Goal: Understand process/instructions

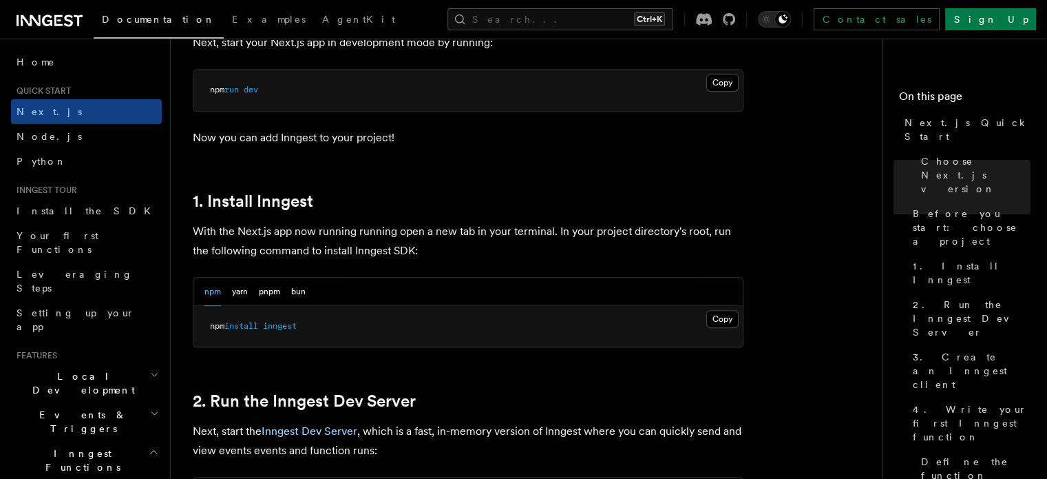
scroll to position [633, 0]
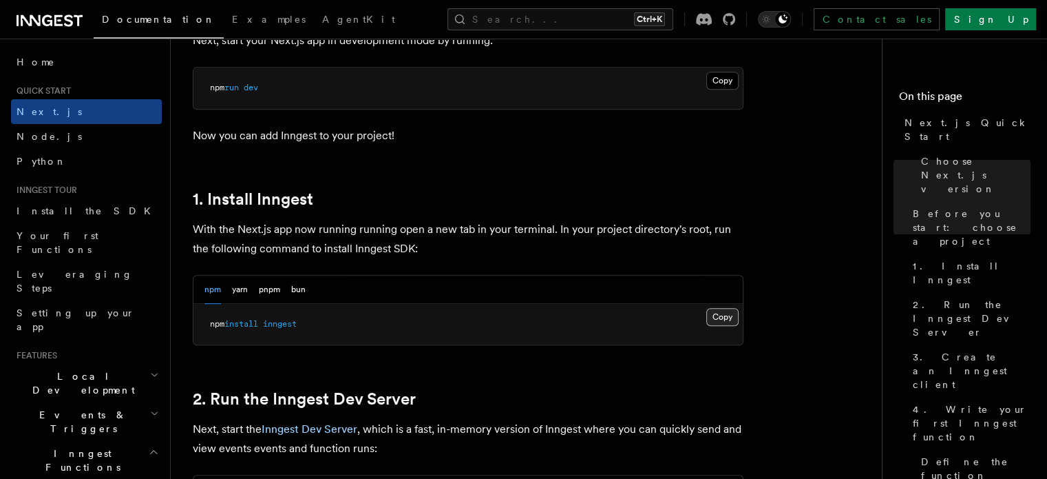
click at [727, 317] on button "Copy Copied" at bounding box center [722, 317] width 32 height 18
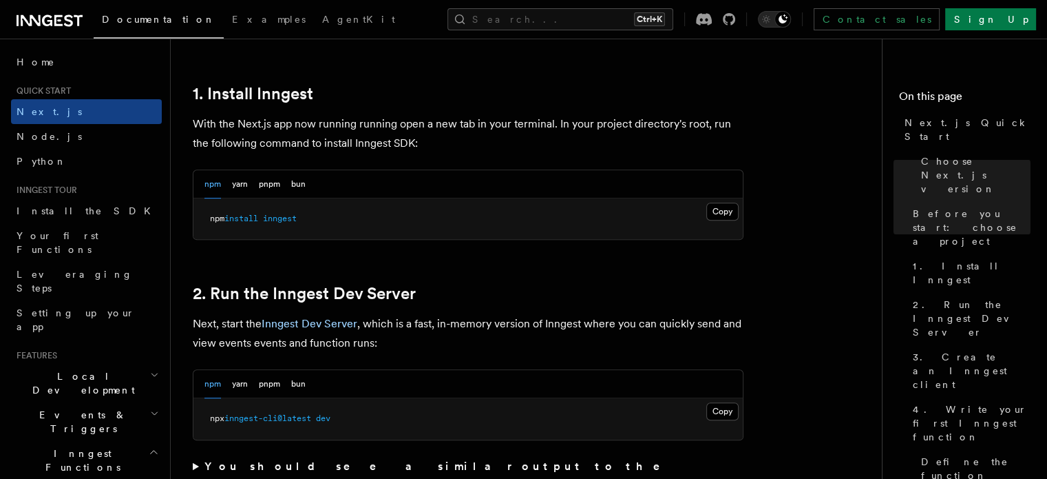
scroll to position [850, 0]
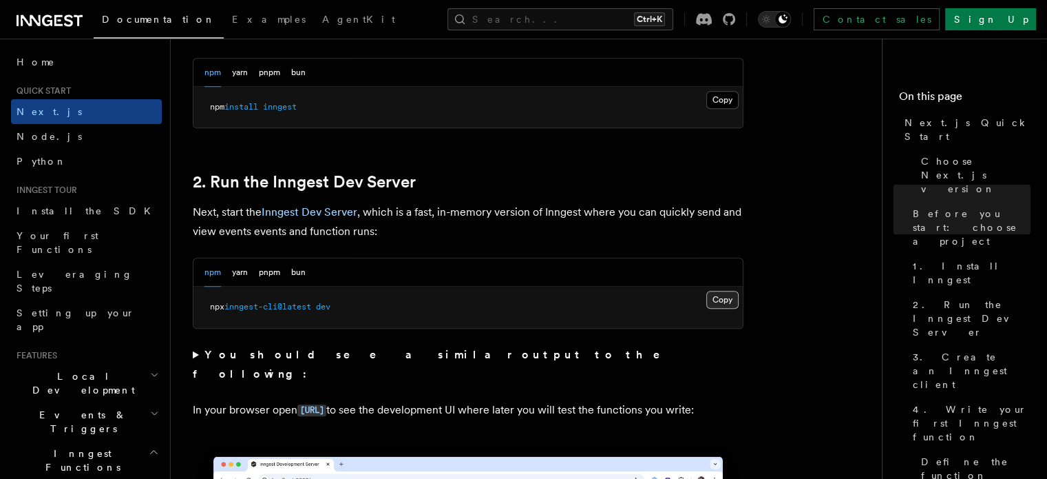
click at [722, 305] on button "Copy Copied" at bounding box center [722, 300] width 32 height 18
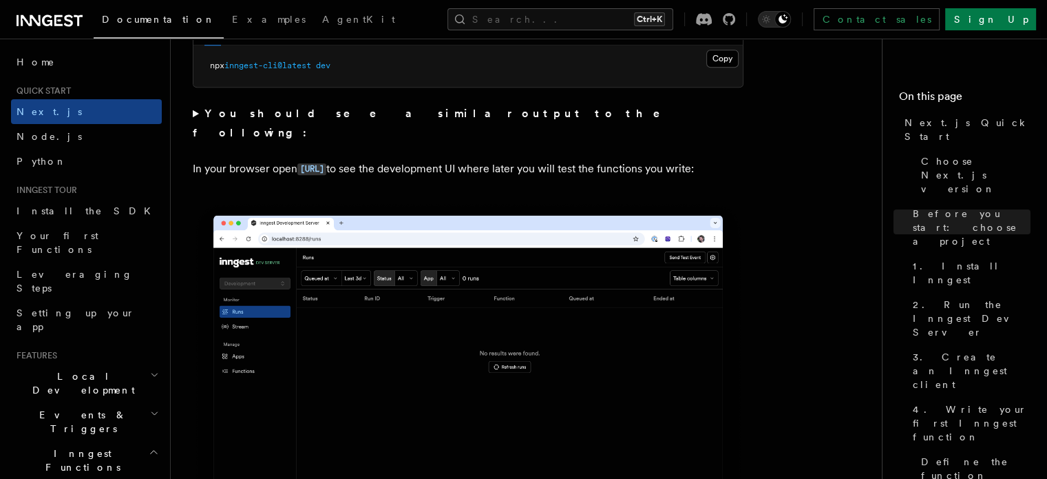
scroll to position [1096, 0]
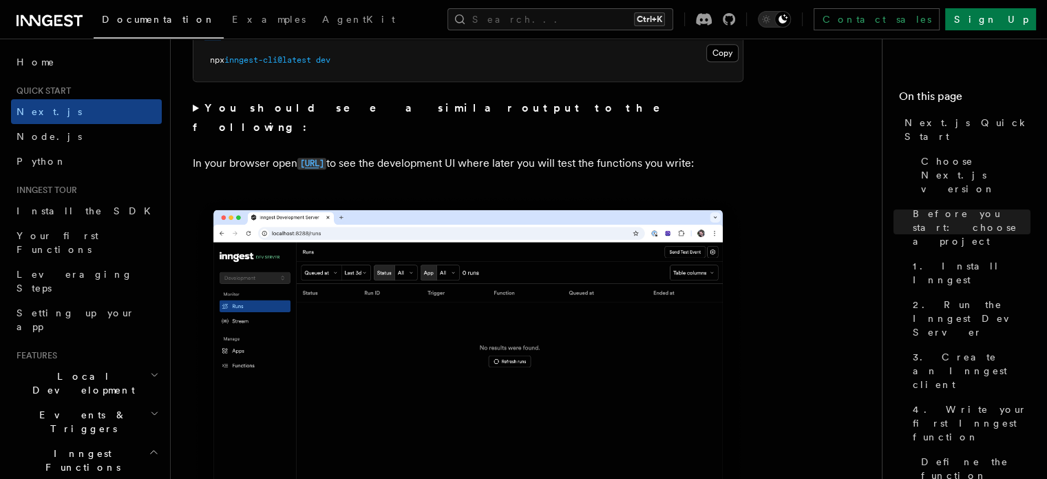
click at [326, 158] on code "[URL]" at bounding box center [311, 164] width 29 height 12
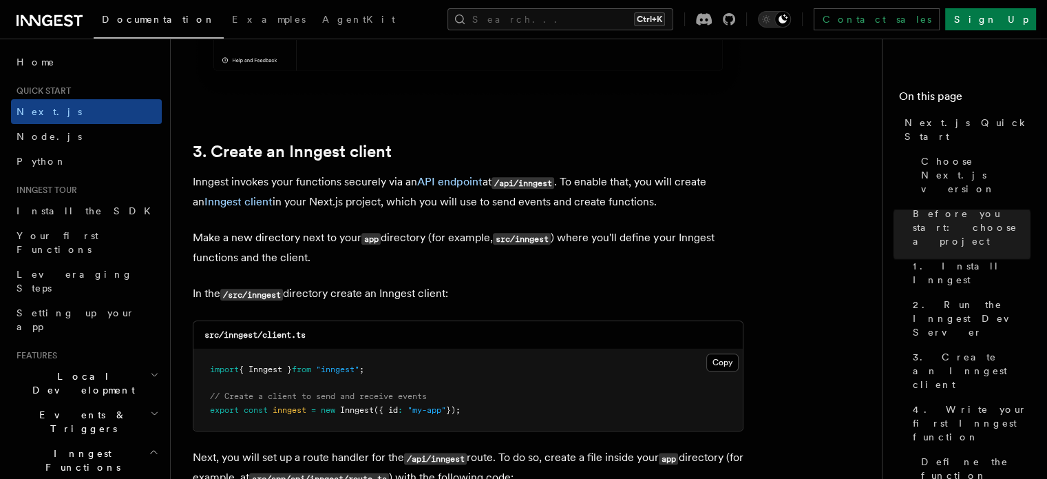
scroll to position [1655, 0]
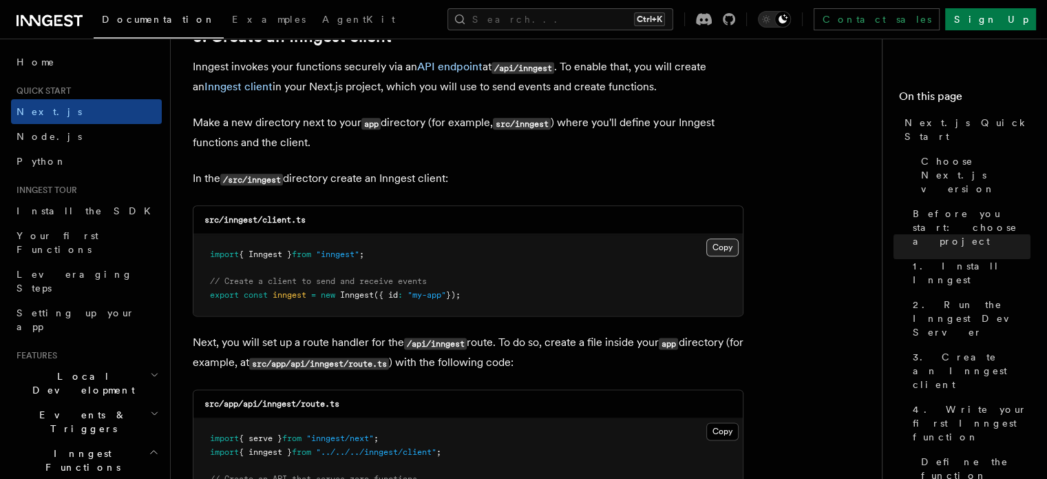
click at [727, 244] on button "Copy Copied" at bounding box center [722, 247] width 32 height 18
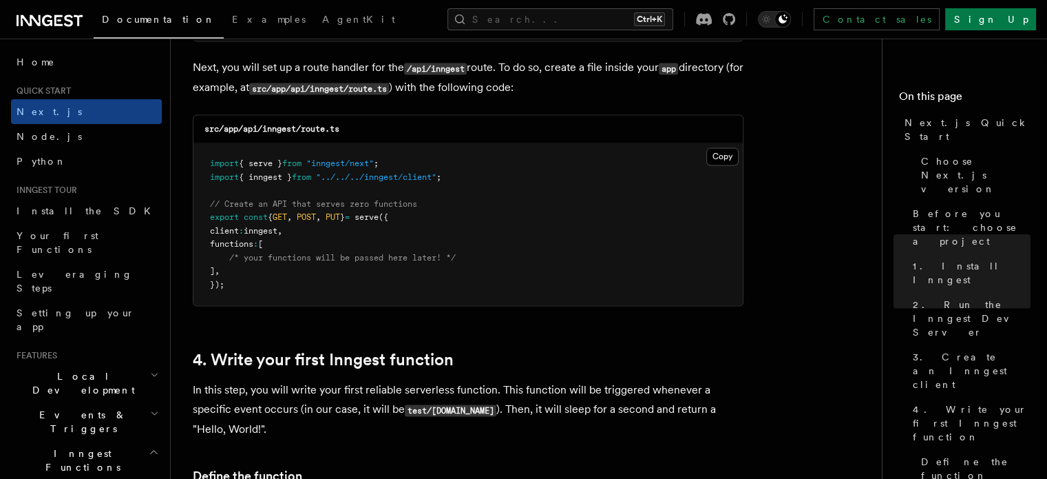
scroll to position [1928, 0]
click at [713, 159] on button "Copy Copied" at bounding box center [722, 158] width 32 height 18
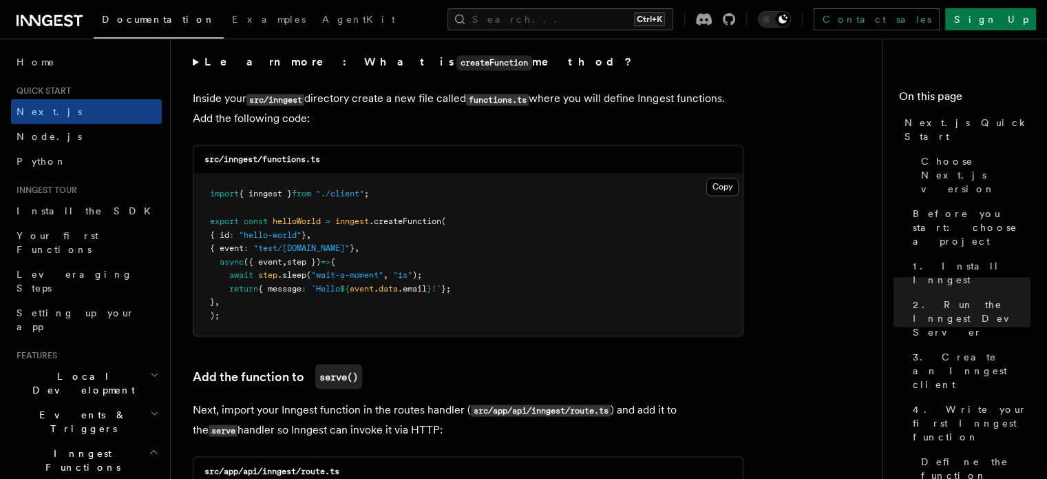
scroll to position [2411, 0]
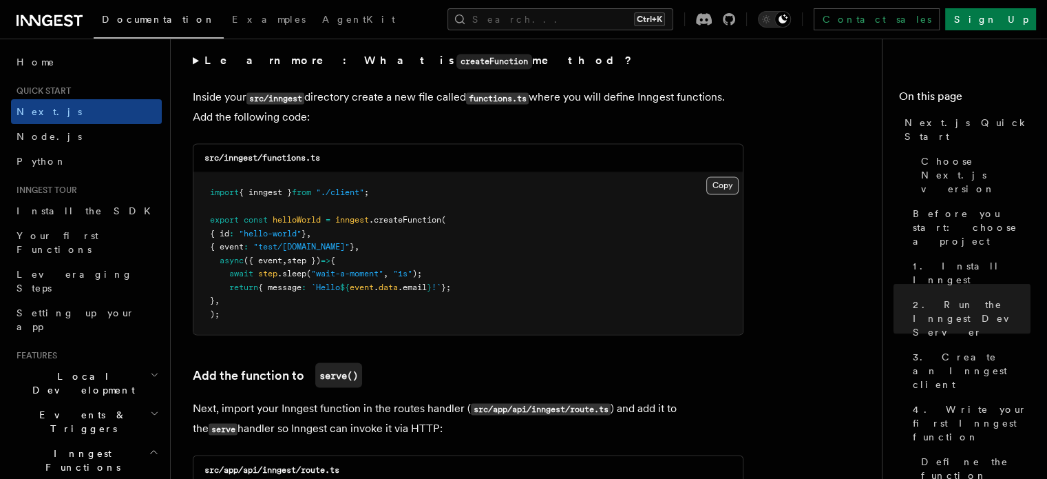
click at [718, 181] on button "Copy Copied" at bounding box center [722, 185] width 32 height 18
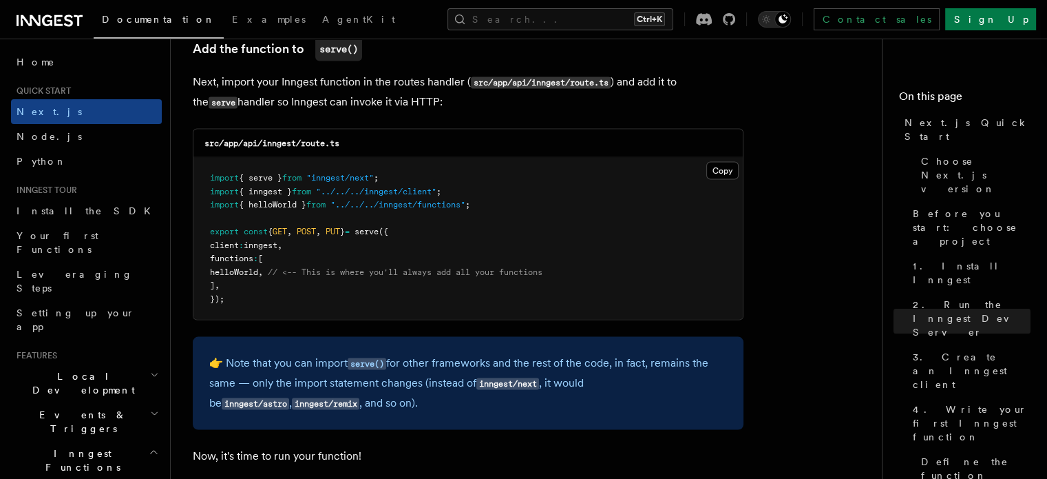
scroll to position [2718, 0]
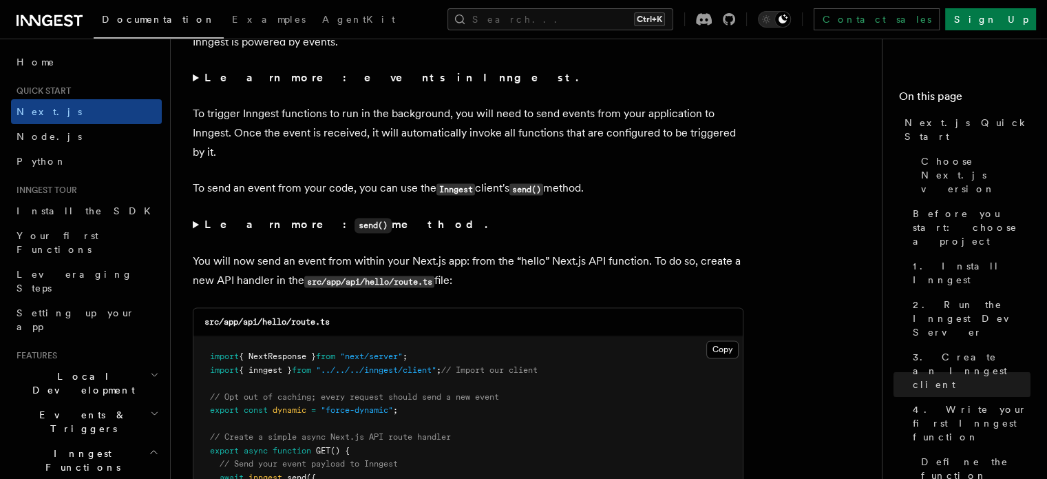
scroll to position [7023, 0]
